Goal: Communication & Community: Participate in discussion

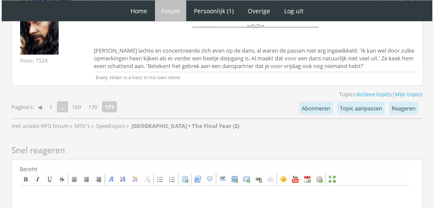
scroll to position [1890, 0]
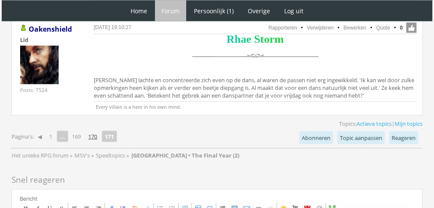
click at [97, 131] on link "170" at bounding box center [93, 137] width 16 height 12
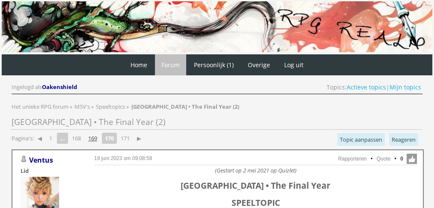
click at [92, 141] on link "169" at bounding box center [93, 138] width 16 height 12
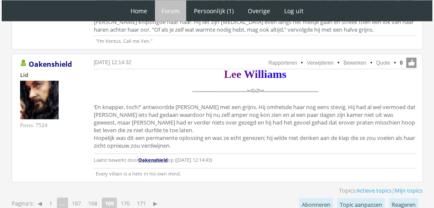
scroll to position [1946, 0]
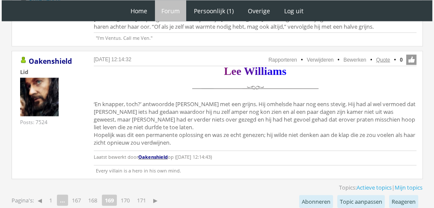
click at [383, 57] on link "Quote" at bounding box center [383, 60] width 14 height 6
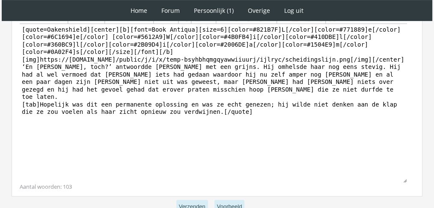
scroll to position [282, 0]
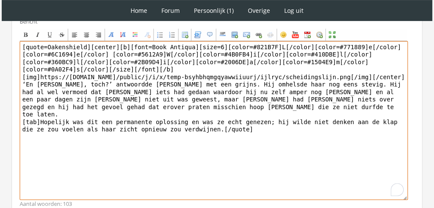
drag, startPoint x: 229, startPoint y: 164, endPoint x: 0, endPoint y: 83, distance: 243.4
paste textarea "‘Je hebt toch niet speciaal voor mij een lekker luchtje opgedaan, hè?’ Er trok …"
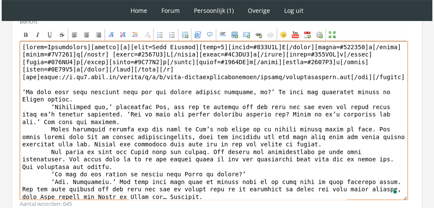
click at [28, 82] on textarea "To enrich screen reader interactions, please activate Accessibility in Grammarl…" at bounding box center [214, 120] width 388 height 159
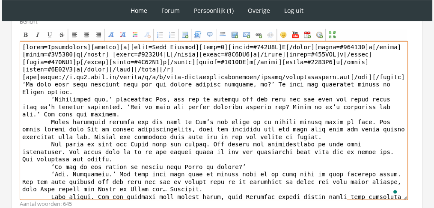
drag, startPoint x: 84, startPoint y: 45, endPoint x: 0, endPoint y: 25, distance: 86.6
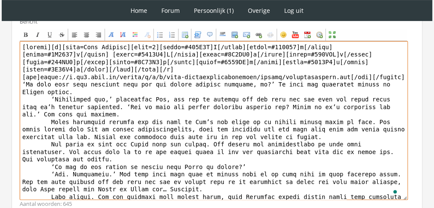
click at [29, 92] on textarea "To enrich screen reader interactions, please activate Accessibility in Grammarl…" at bounding box center [214, 120] width 388 height 159
drag, startPoint x: 40, startPoint y: 89, endPoint x: 16, endPoint y: 91, distance: 23.6
click at [16, 91] on div "Bericht Bold Italic Underline Strikethrough Align left Center Align right Font …" at bounding box center [217, 113] width 411 height 202
click at [31, 113] on textarea "To enrich screen reader interactions, please activate Accessibility in Grammarl…" at bounding box center [214, 120] width 388 height 159
paste textarea "[tab]"
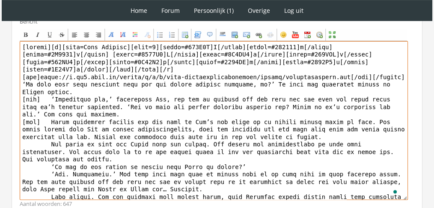
click at [24, 134] on textarea "To enrich screen reader interactions, please activate Accessibility in Grammarl…" at bounding box center [214, 120] width 388 height 159
paste textarea "[tab]"
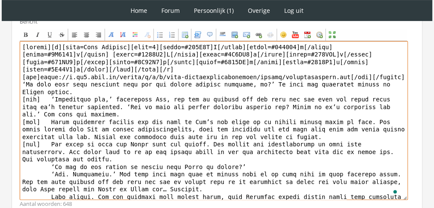
click at [23, 149] on textarea "To enrich screen reader interactions, please activate Accessibility in Grammarl…" at bounding box center [214, 120] width 388 height 159
paste textarea "[tab]"
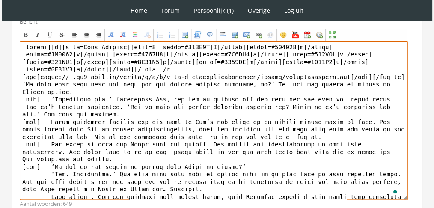
paste textarea "[tab]"
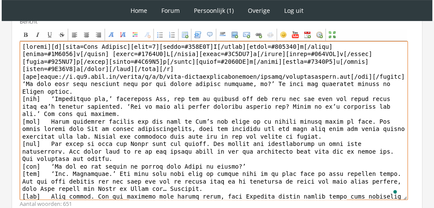
scroll to position [8, 0]
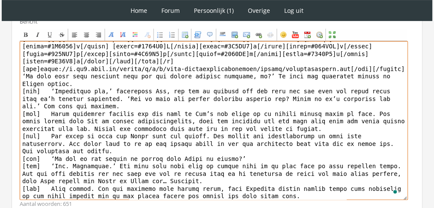
paste textarea "[tab]"
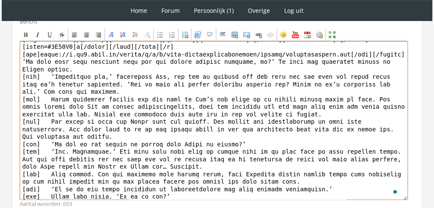
scroll to position [30, 0]
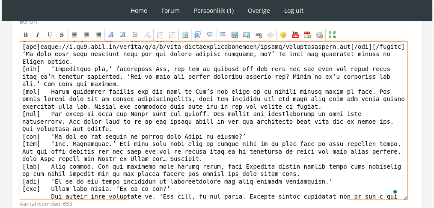
paste textarea "[tab]"
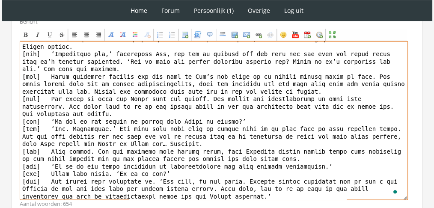
scroll to position [53, 0]
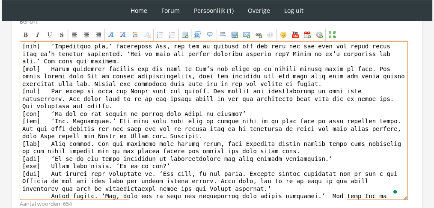
paste textarea "[tab]"
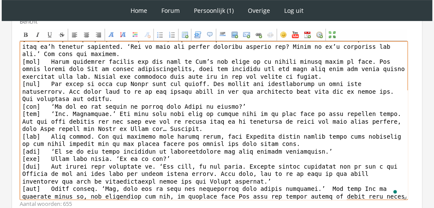
scroll to position [0, 0]
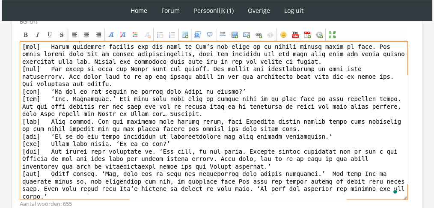
paste textarea "[tab]"
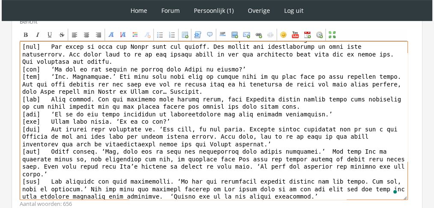
paste textarea "[tab]"
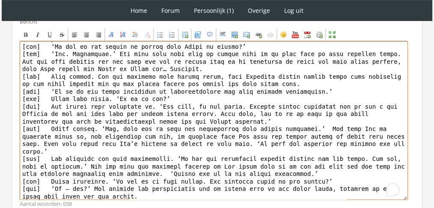
paste textarea "[tab]"
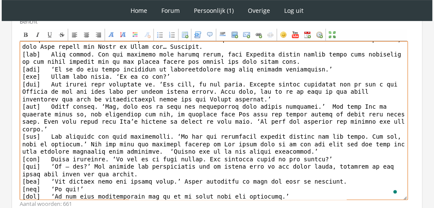
paste textarea "[tab]"
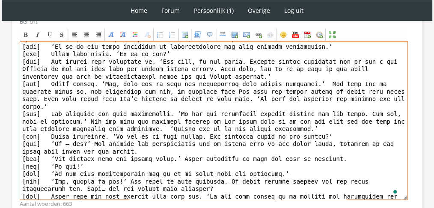
paste textarea "[tab]"
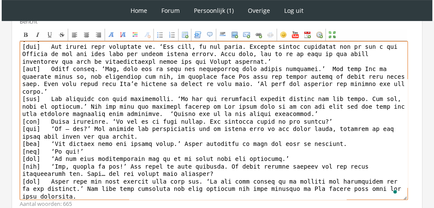
paste textarea "[tab]"
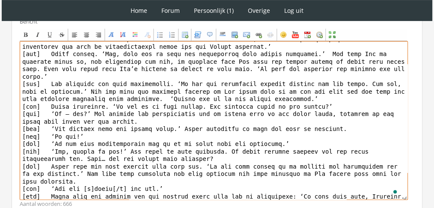
paste textarea "[tab]"
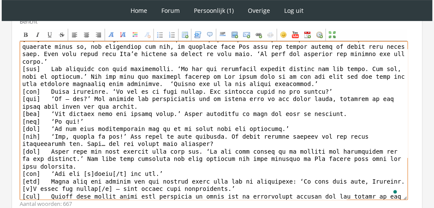
paste textarea "[tab]"
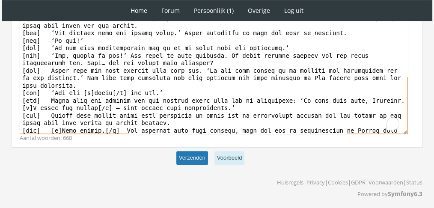
type textarea "[center][b][font=Book Antiqua][size=6][color=#821B7F]L[/color][color=#771889]e[…"
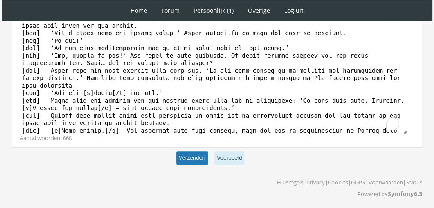
click at [187, 158] on button "Verzenden" at bounding box center [192, 158] width 32 height 14
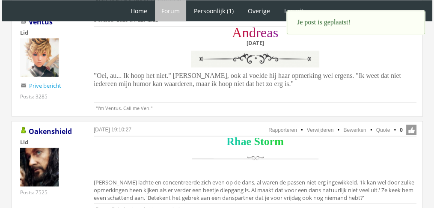
scroll to position [1784, 0]
